Goal: Task Accomplishment & Management: Use online tool/utility

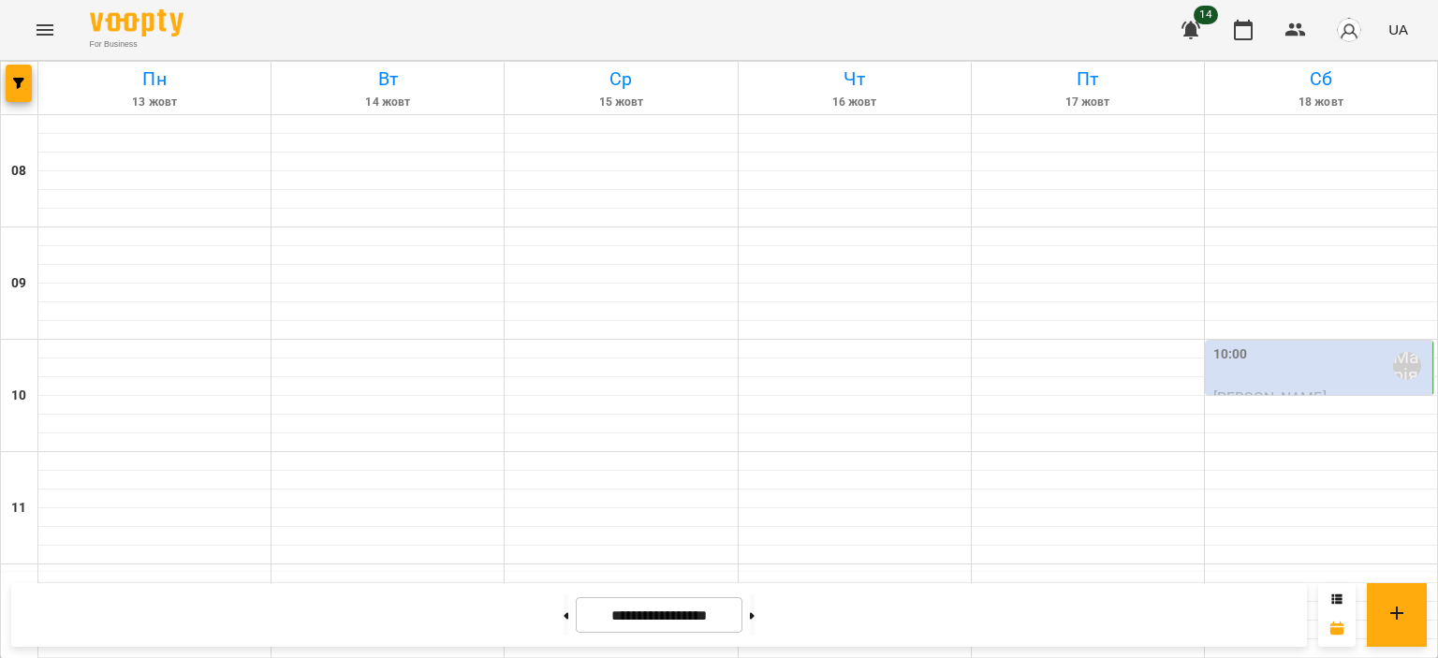
scroll to position [749, 0]
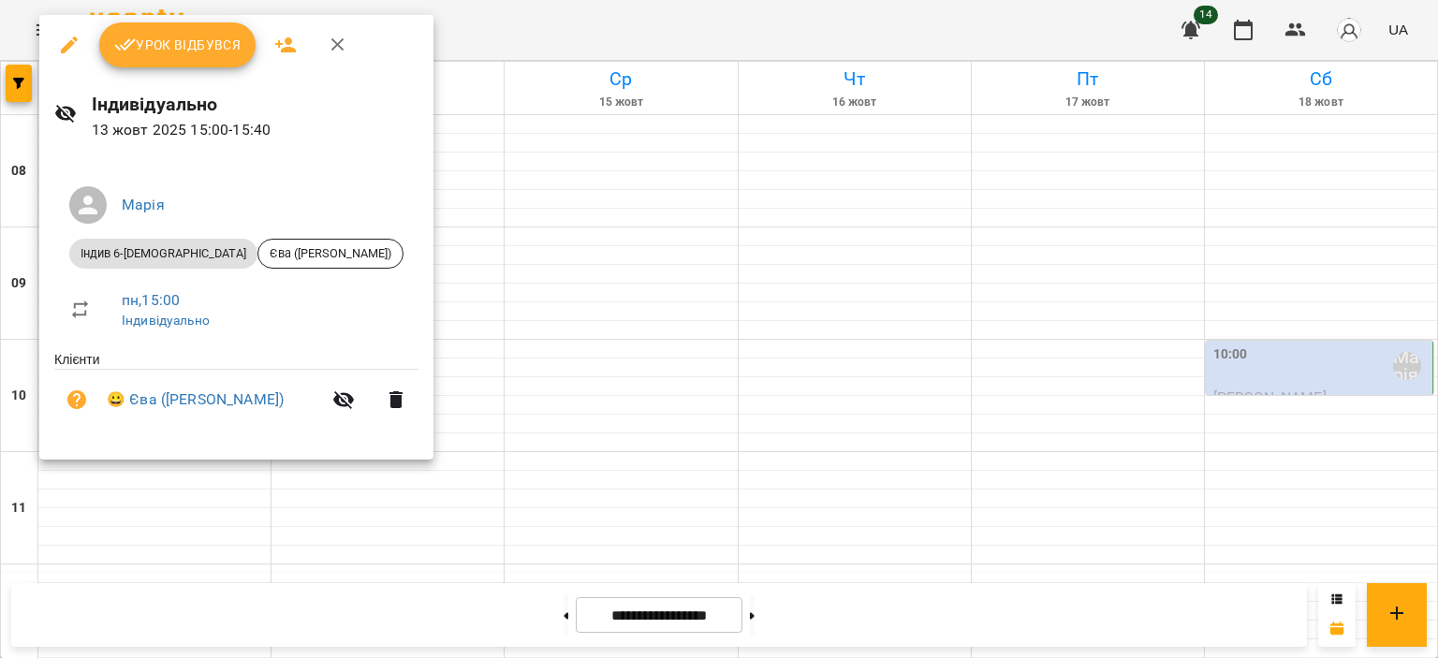
click at [206, 54] on span "Урок відбувся" at bounding box center [177, 45] width 127 height 22
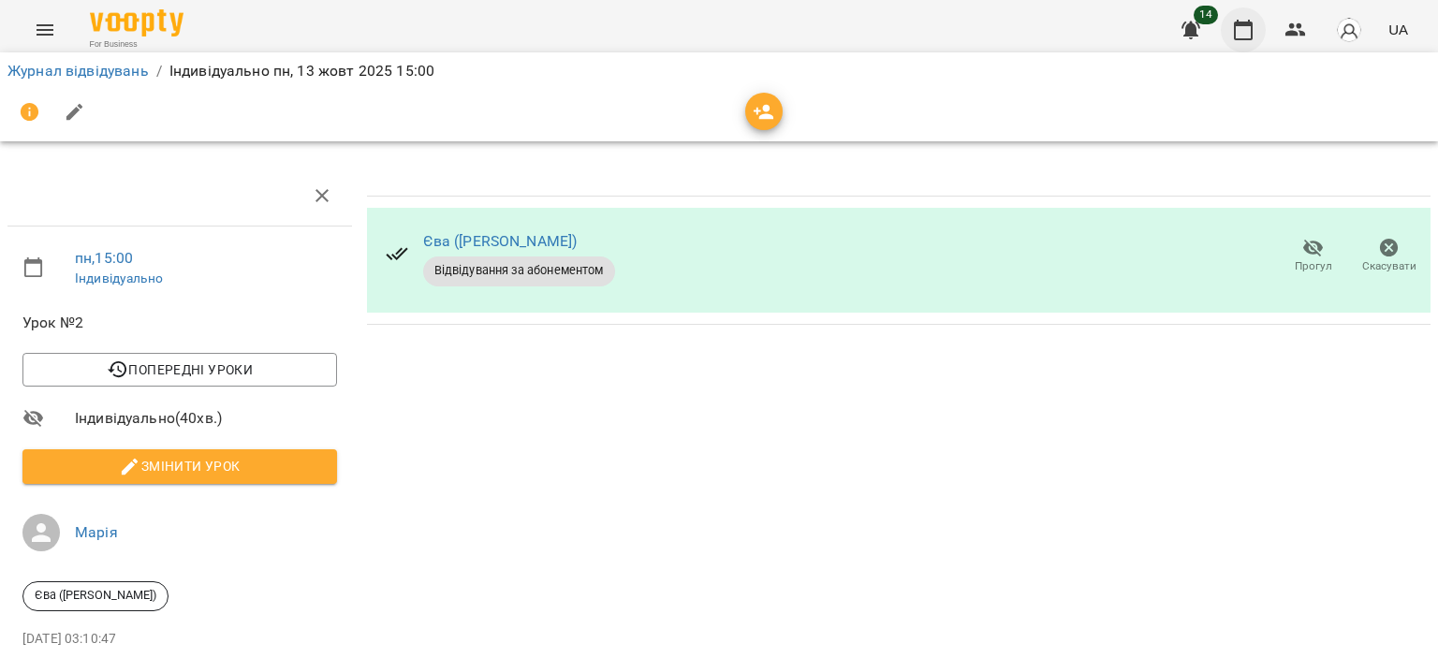
click at [1247, 29] on icon "button" at bounding box center [1243, 30] width 22 height 22
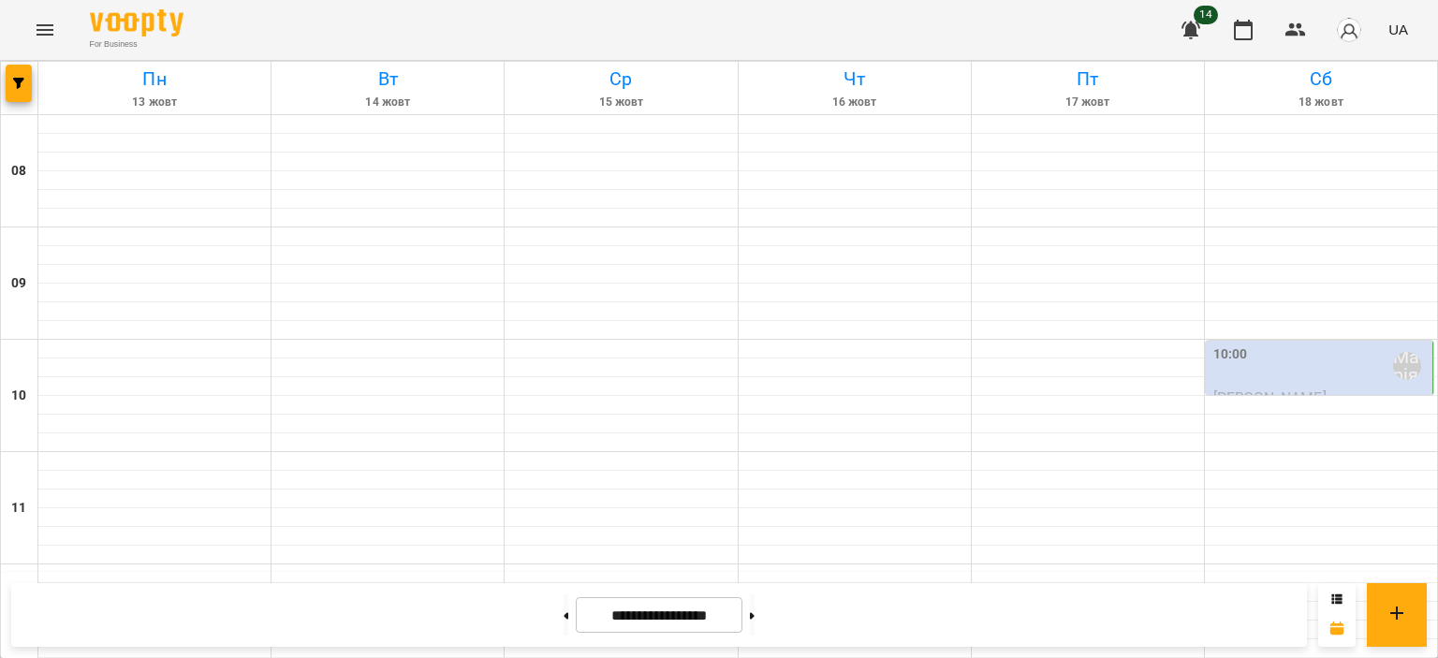
scroll to position [514, 0]
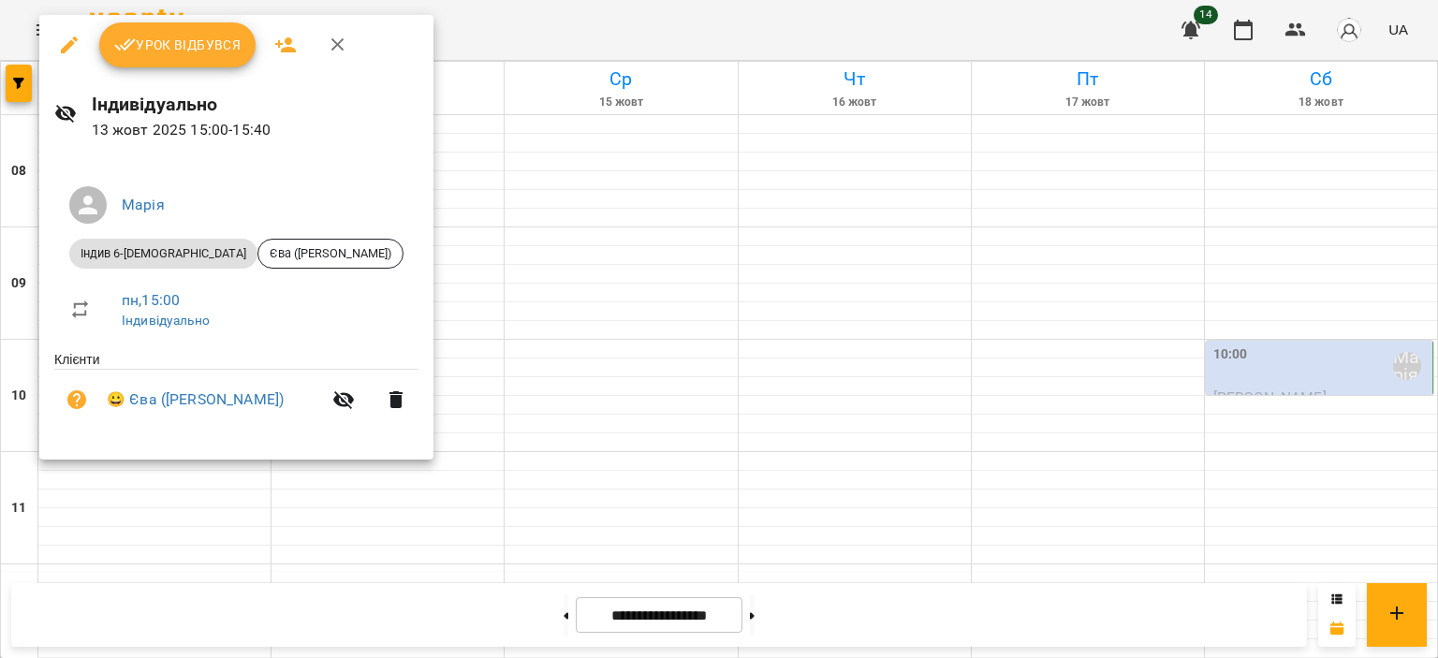
click at [172, 46] on span "Урок відбувся" at bounding box center [177, 45] width 127 height 22
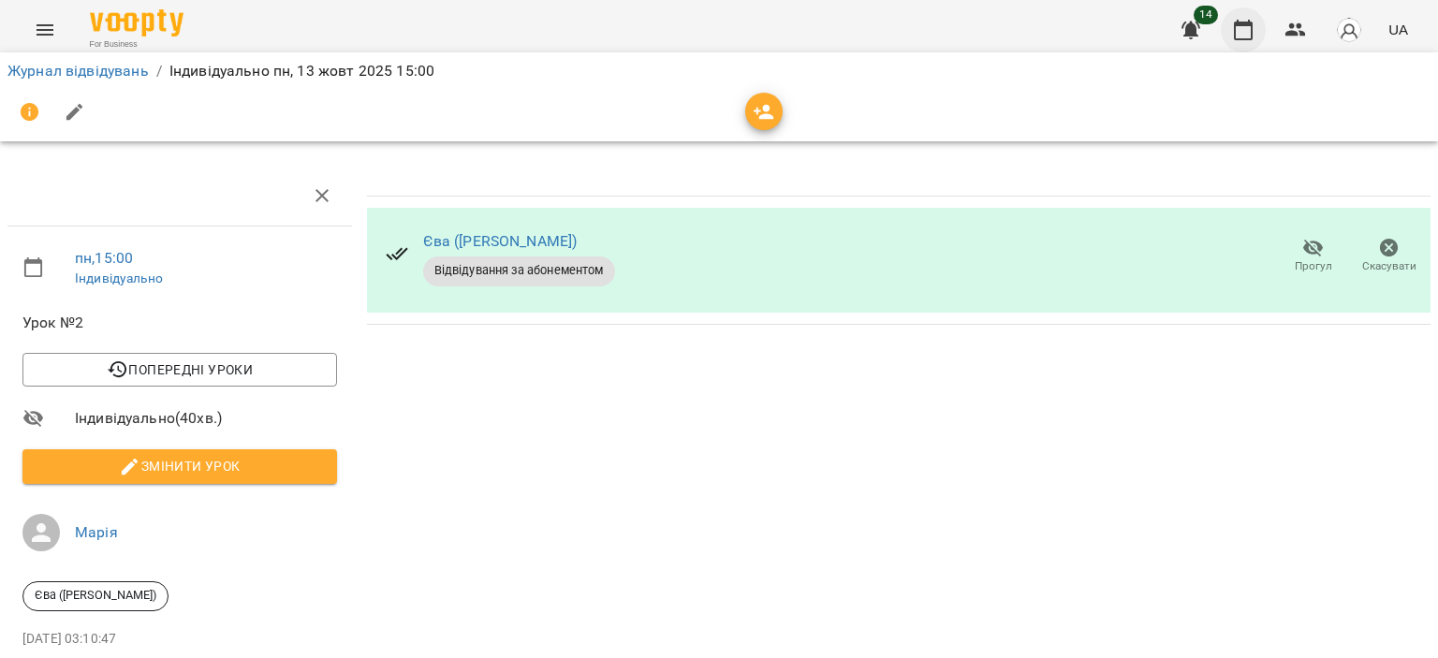
click at [1258, 29] on button "button" at bounding box center [1242, 29] width 45 height 45
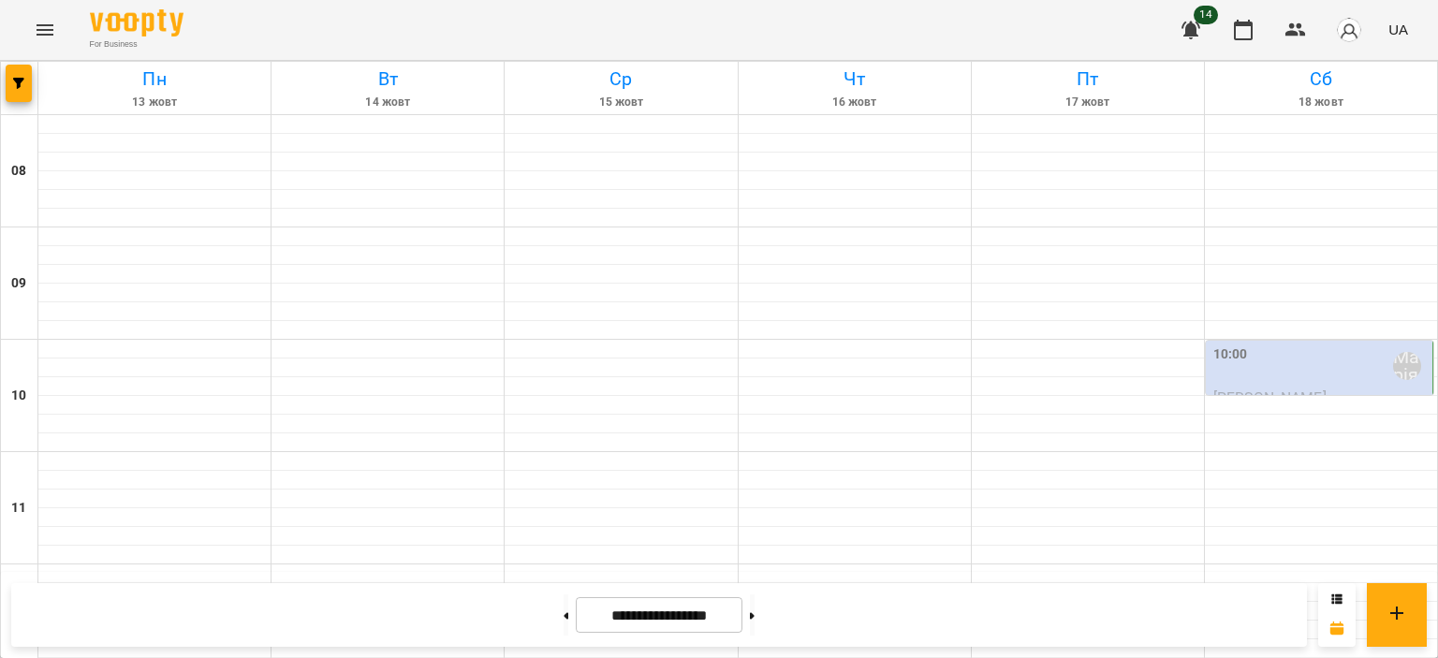
scroll to position [46, 0]
